Goal: Book appointment/travel/reservation

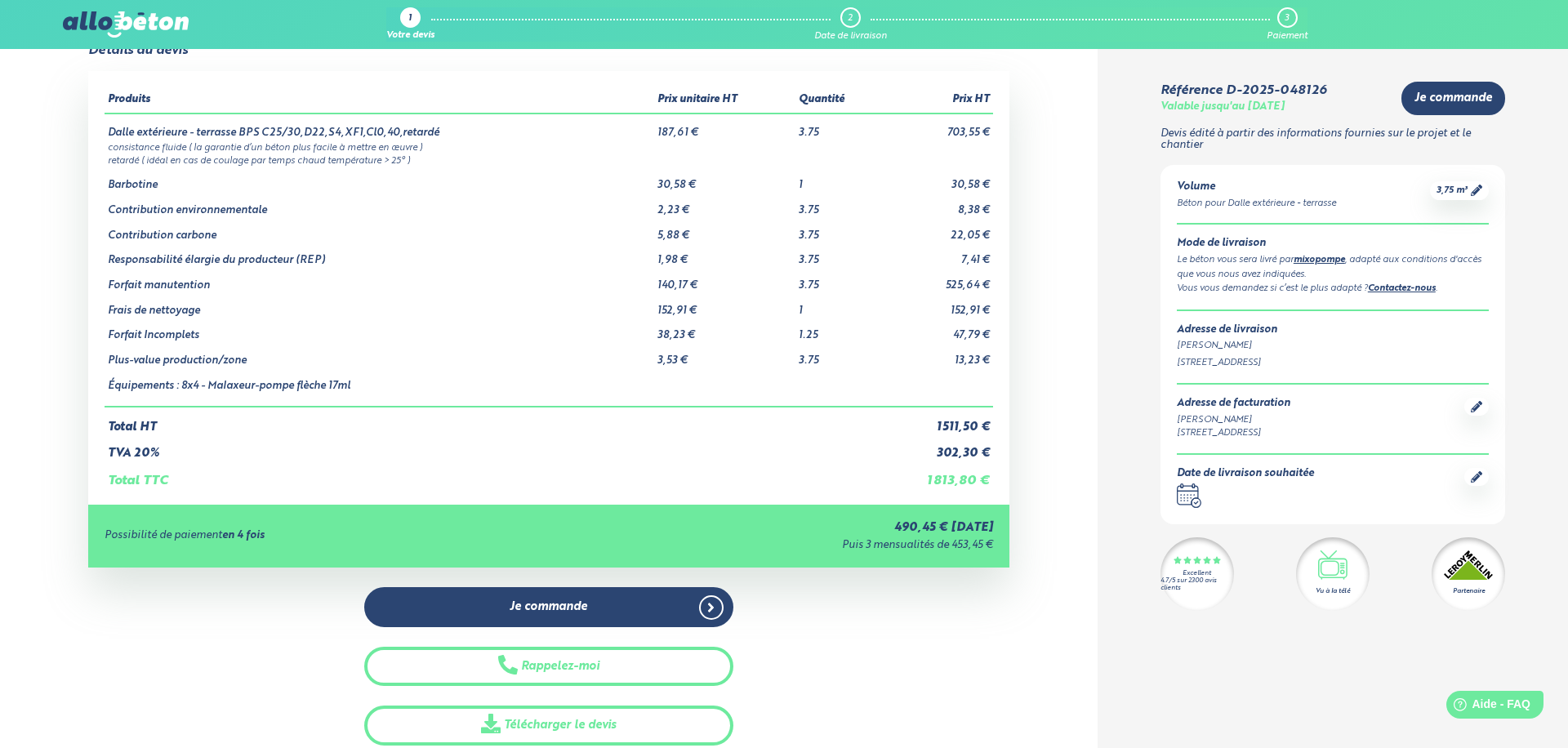
scroll to position [44, 0]
click at [1471, 484] on div at bounding box center [1476, 477] width 25 height 18
click at [1180, 498] on circle at bounding box center [1180, 497] width 1 height 1
click at [1466, 470] on div at bounding box center [1476, 477] width 25 height 18
click at [1473, 479] on icon at bounding box center [1477, 476] width 12 height 12
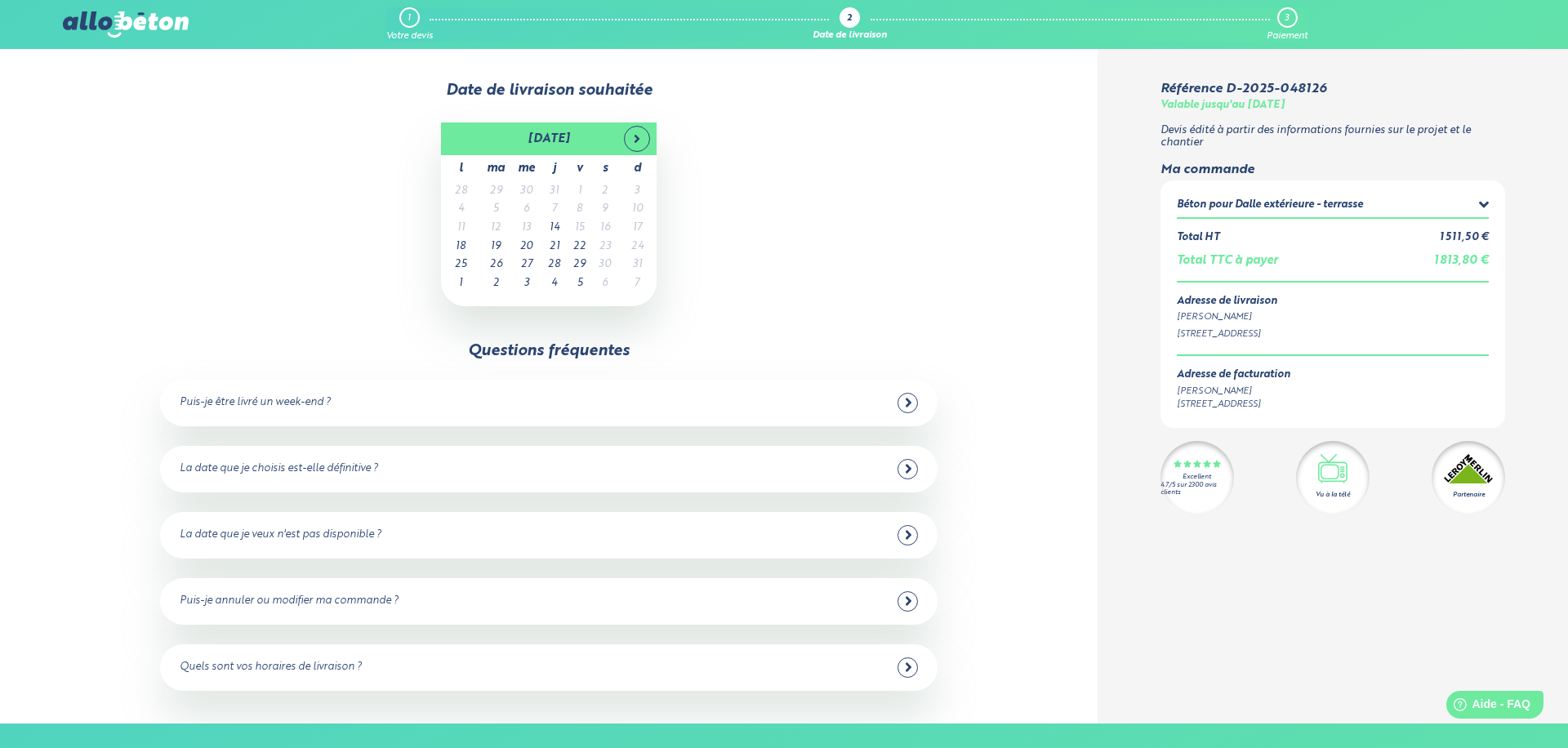
click at [386, 401] on div "Puis-je être livré un week-end ?" at bounding box center [548, 403] width 738 height 20
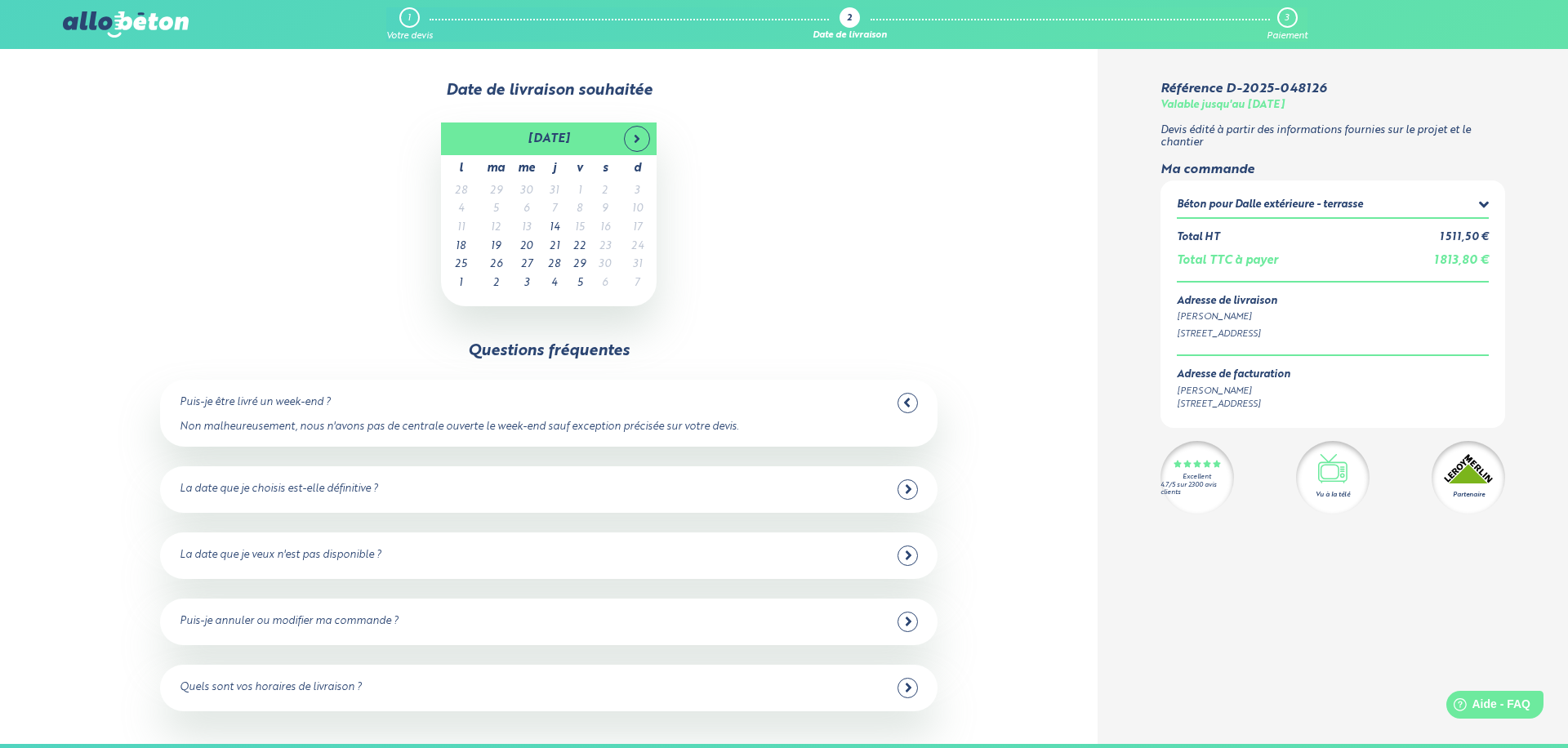
click at [403, 15] on div "1" at bounding box center [410, 17] width 20 height 20
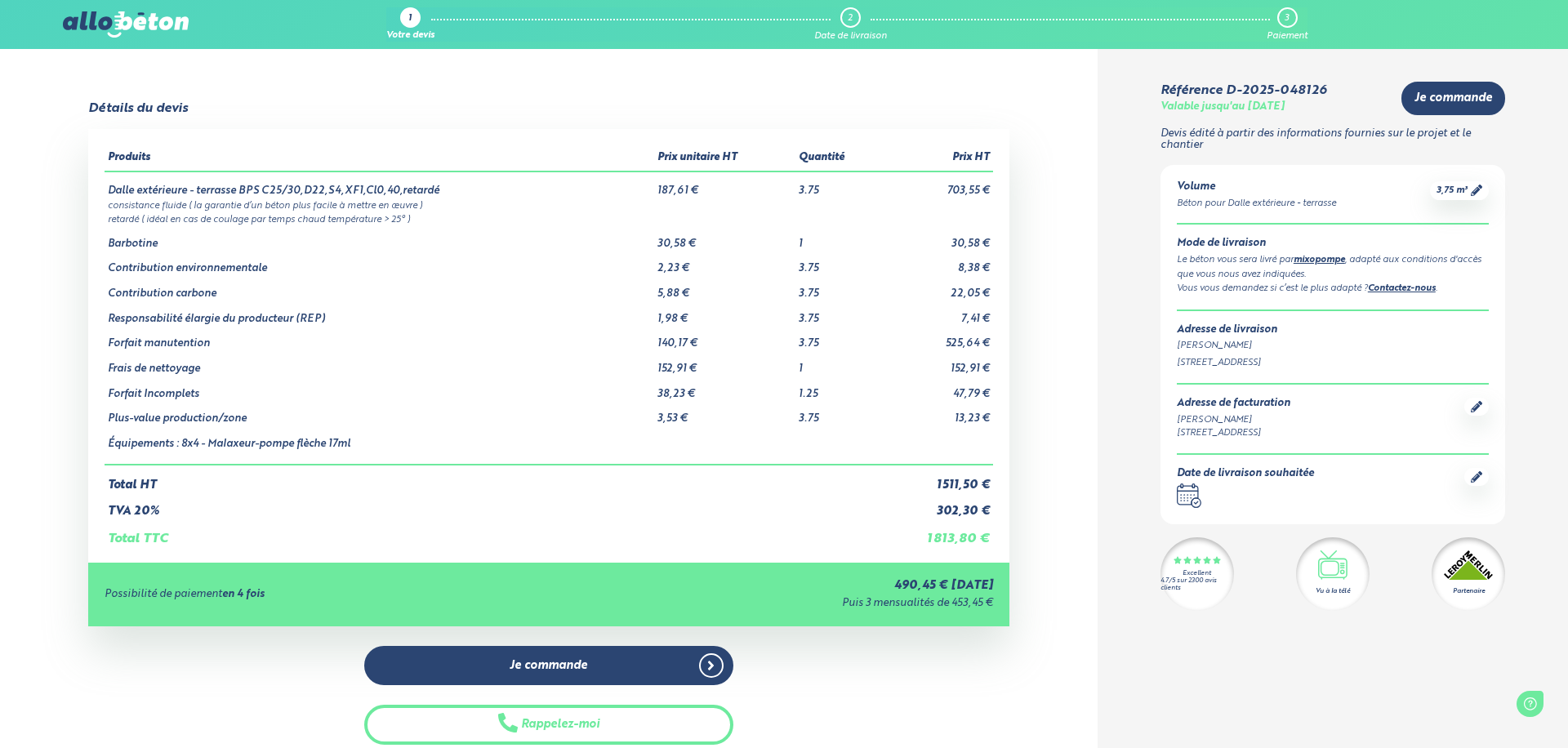
scroll to position [43, 0]
